Goal: Task Accomplishment & Management: Use online tool/utility

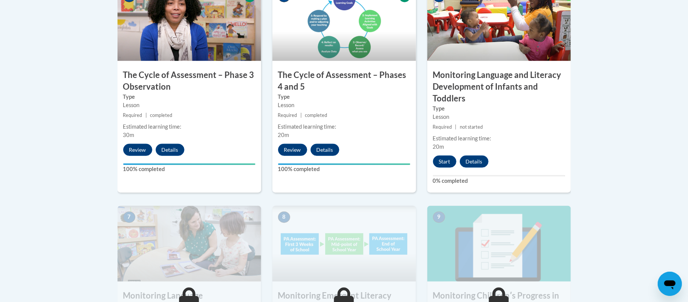
scroll to position [504, 0]
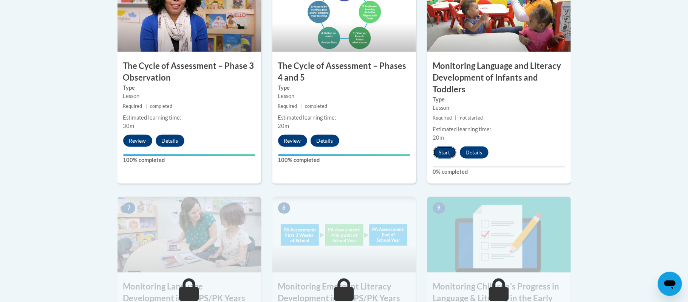
click at [440, 152] on button "Start" at bounding box center [444, 152] width 23 height 12
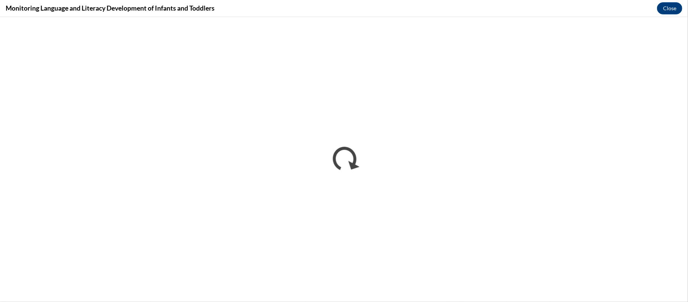
scroll to position [0, 0]
